Goal: Book appointment/travel/reservation

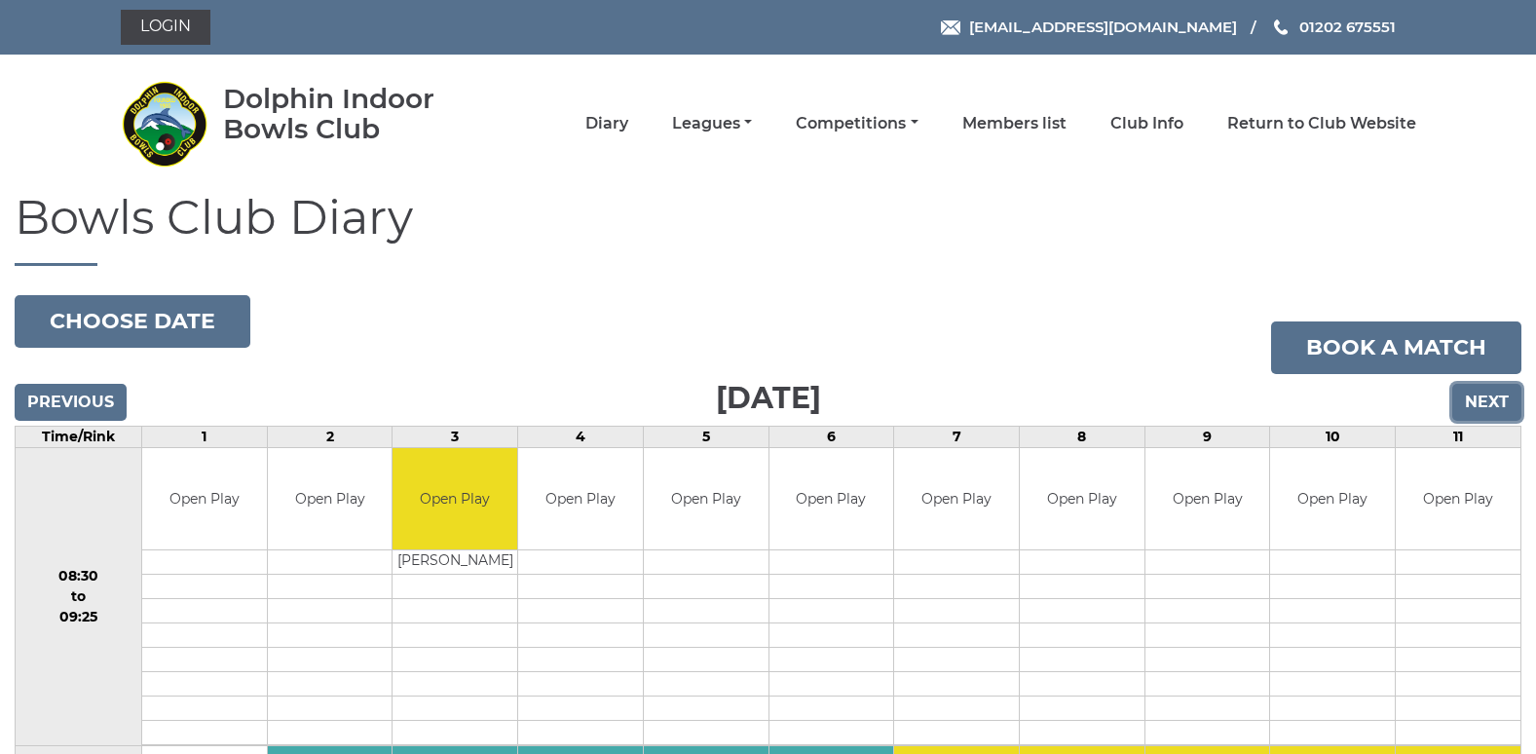
click at [1483, 405] on input "Next" at bounding box center [1486, 402] width 69 height 37
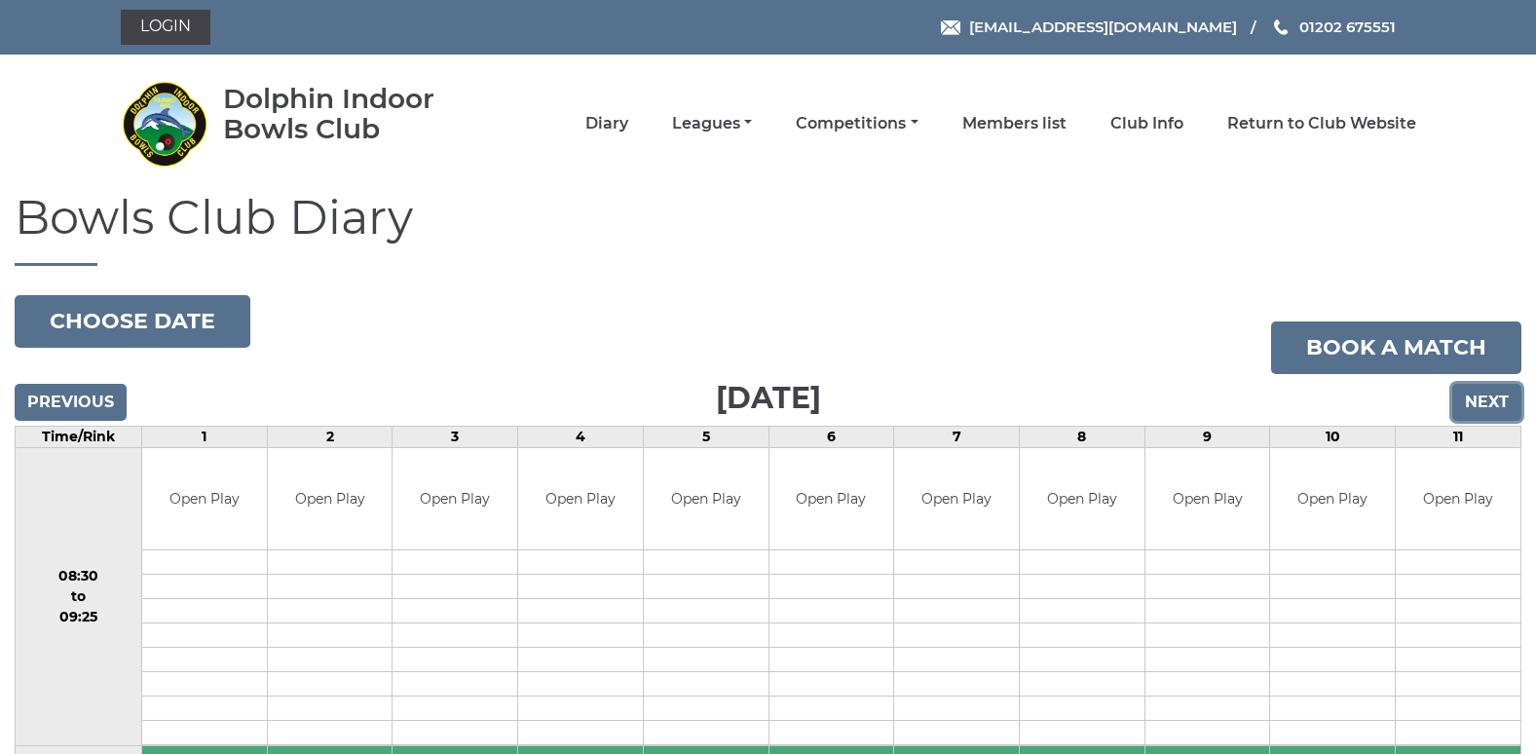
click at [1492, 403] on input "Next" at bounding box center [1486, 402] width 69 height 37
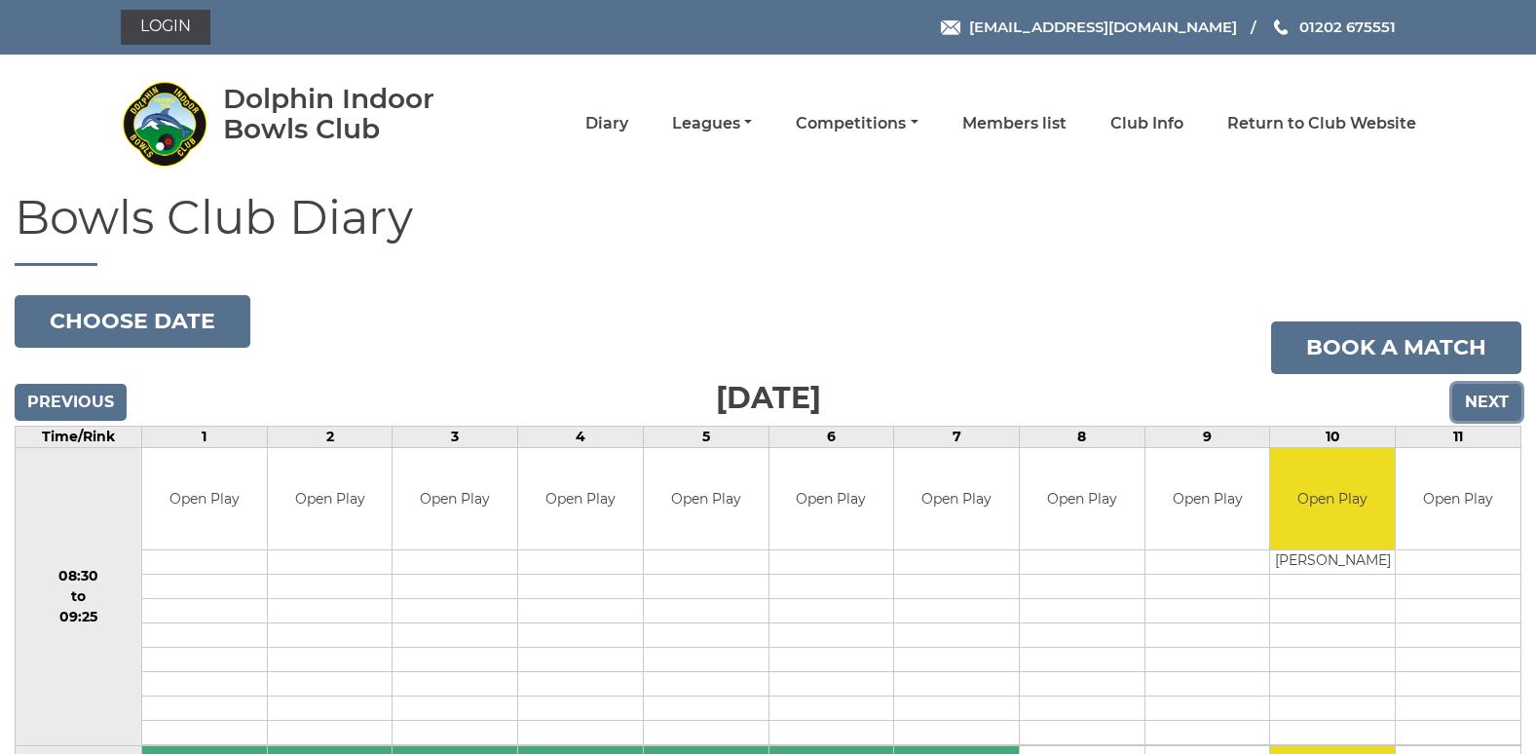
click at [1492, 403] on input "Next" at bounding box center [1486, 402] width 69 height 37
